Goal: Find specific page/section: Find specific page/section

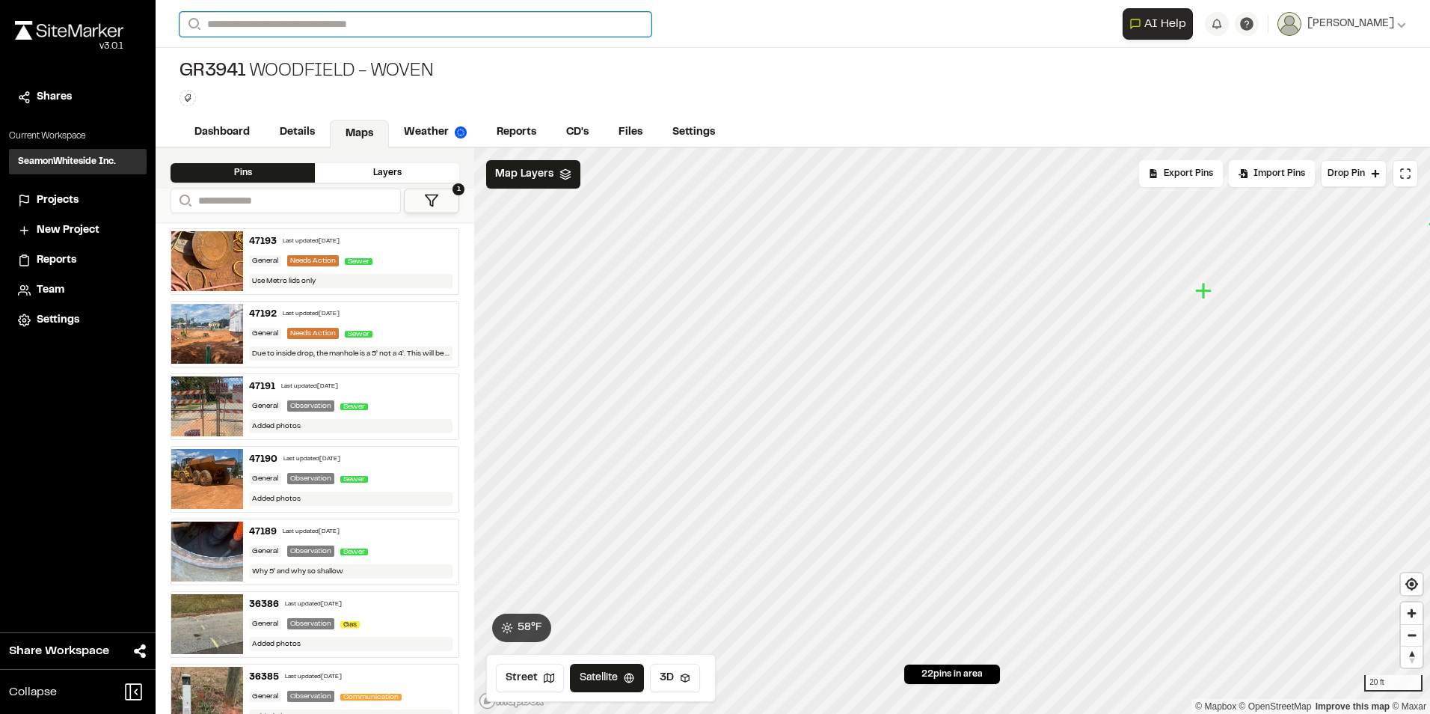
click at [375, 22] on input "Search" at bounding box center [416, 24] width 472 height 25
type input "*******"
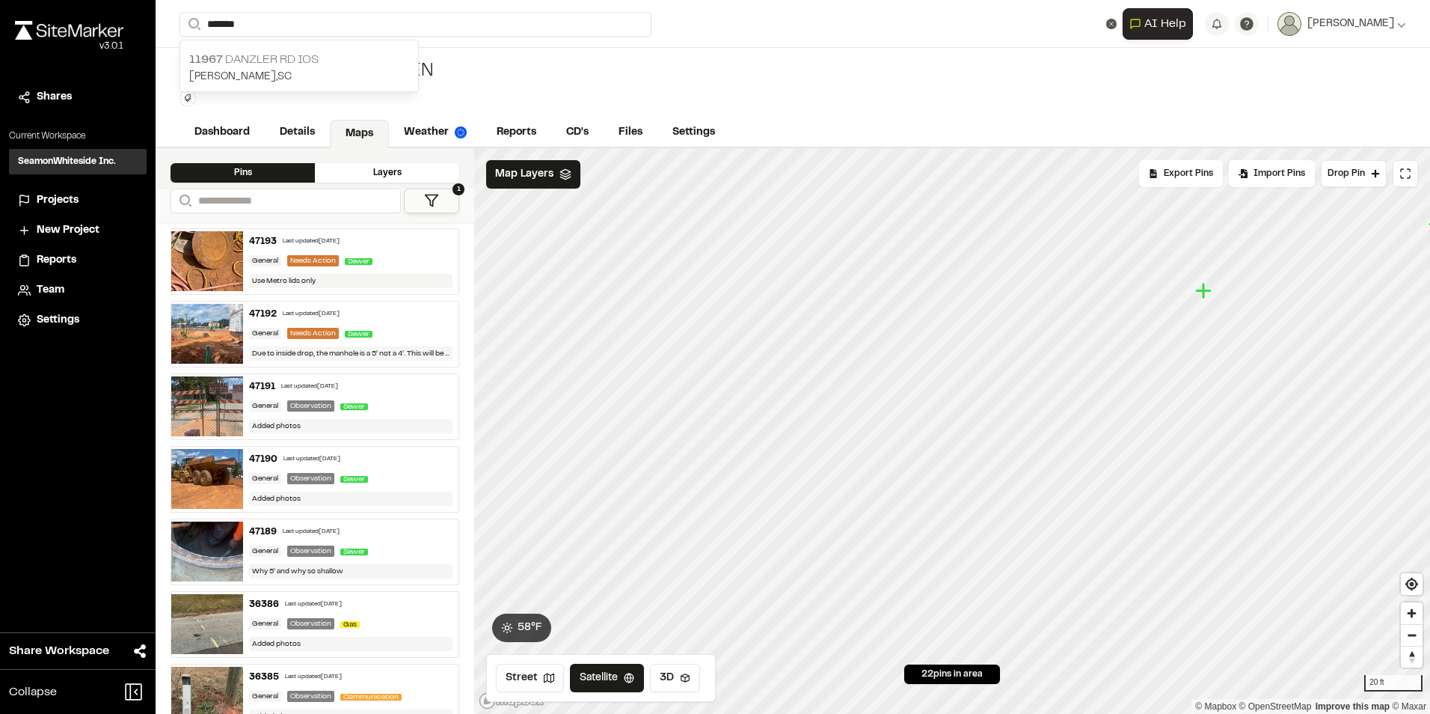
click at [265, 67] on p "[STREET_ADDRESS]" at bounding box center [299, 60] width 220 height 18
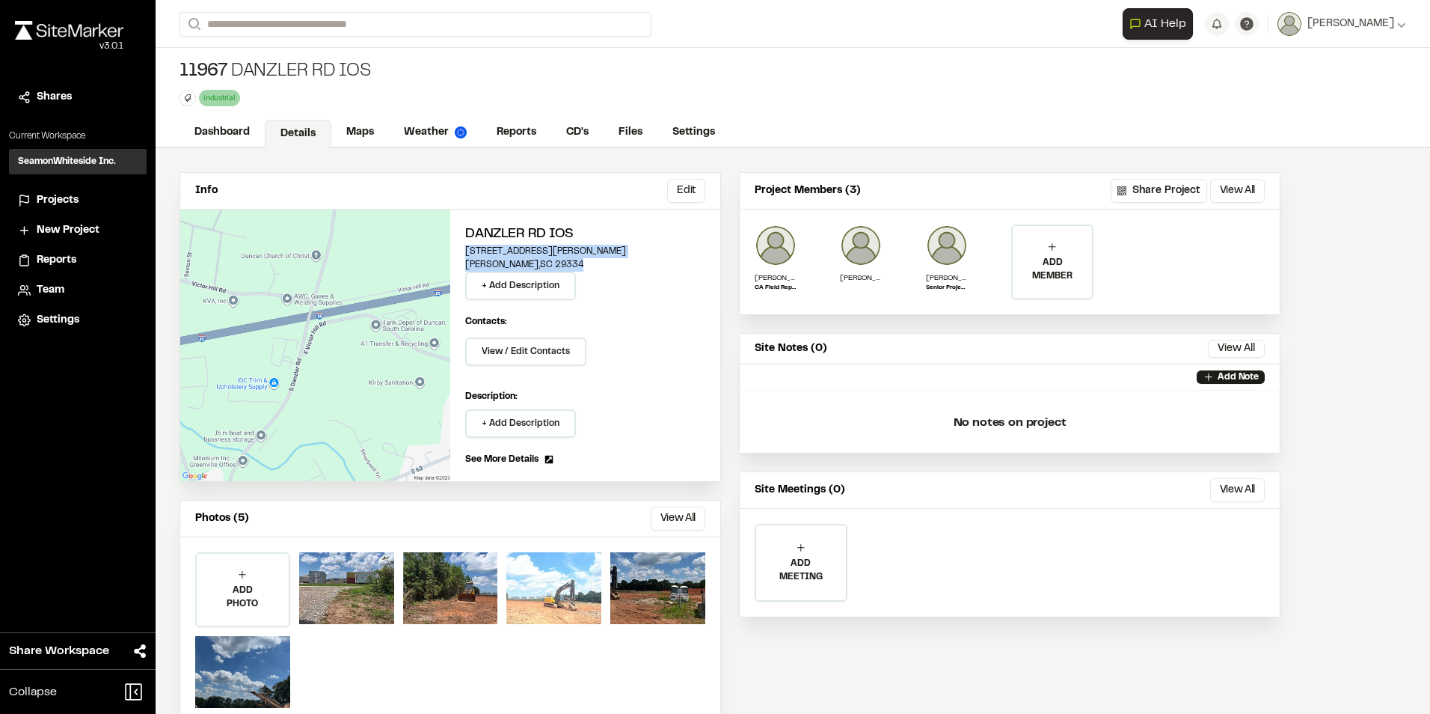
drag, startPoint x: 556, startPoint y: 262, endPoint x: 467, endPoint y: 251, distance: 89.7
click at [467, 251] on div "Danzler Rd IOS [STREET_ADDRESS][PERSON_NAME][PERSON_NAME] + Add Description" at bounding box center [585, 262] width 240 height 76
drag, startPoint x: 293, startPoint y: 385, endPoint x: 377, endPoint y: 337, distance: 96.5
click at [381, 367] on div "Edit" at bounding box center [315, 345] width 270 height 272
click at [355, 125] on link "Maps" at bounding box center [360, 134] width 59 height 28
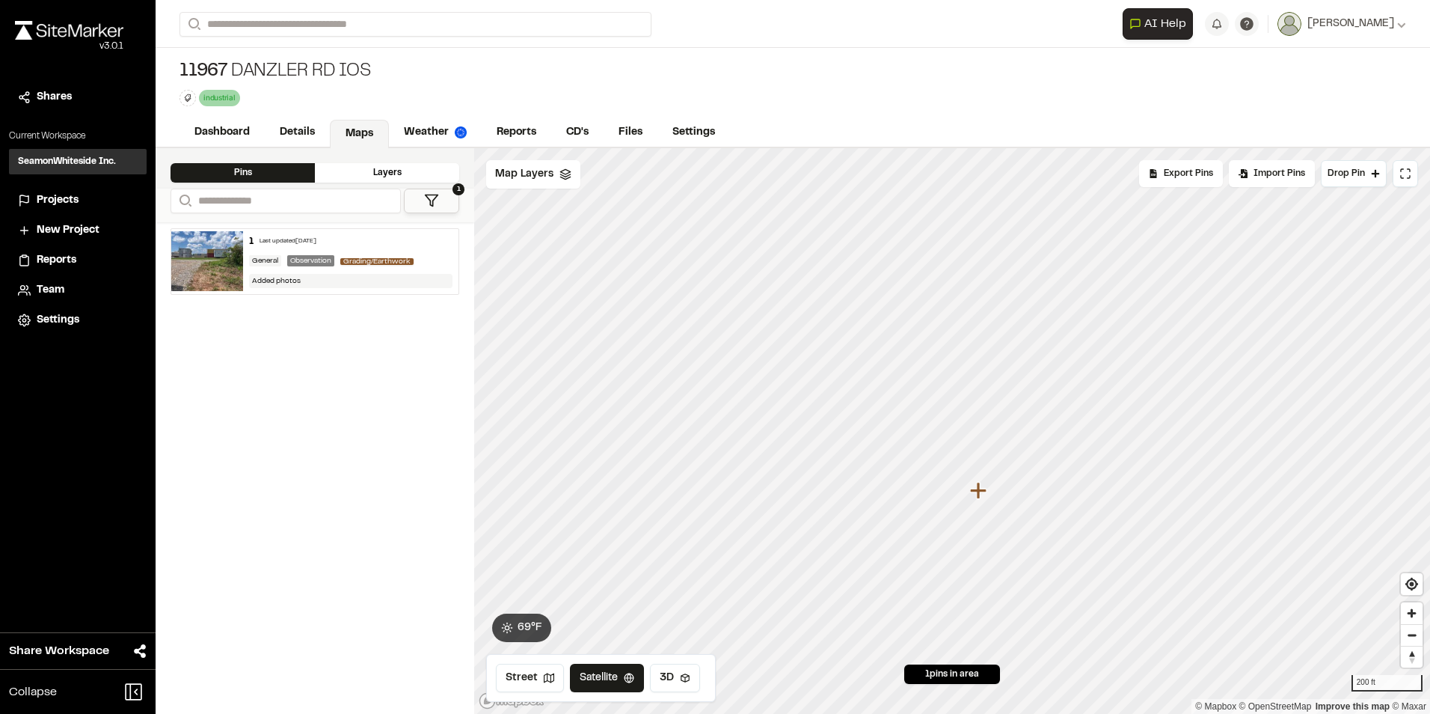
click at [203, 251] on img at bounding box center [207, 261] width 72 height 60
